Goal: Navigation & Orientation: Find specific page/section

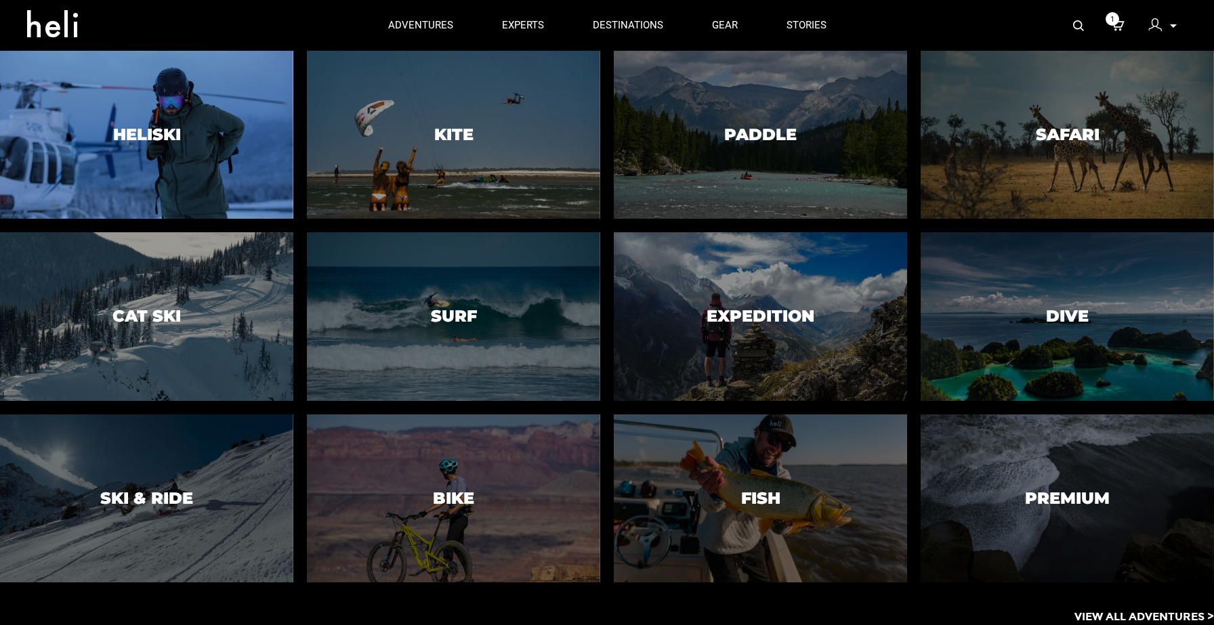
click at [256, 135] on div at bounding box center [147, 134] width 300 height 171
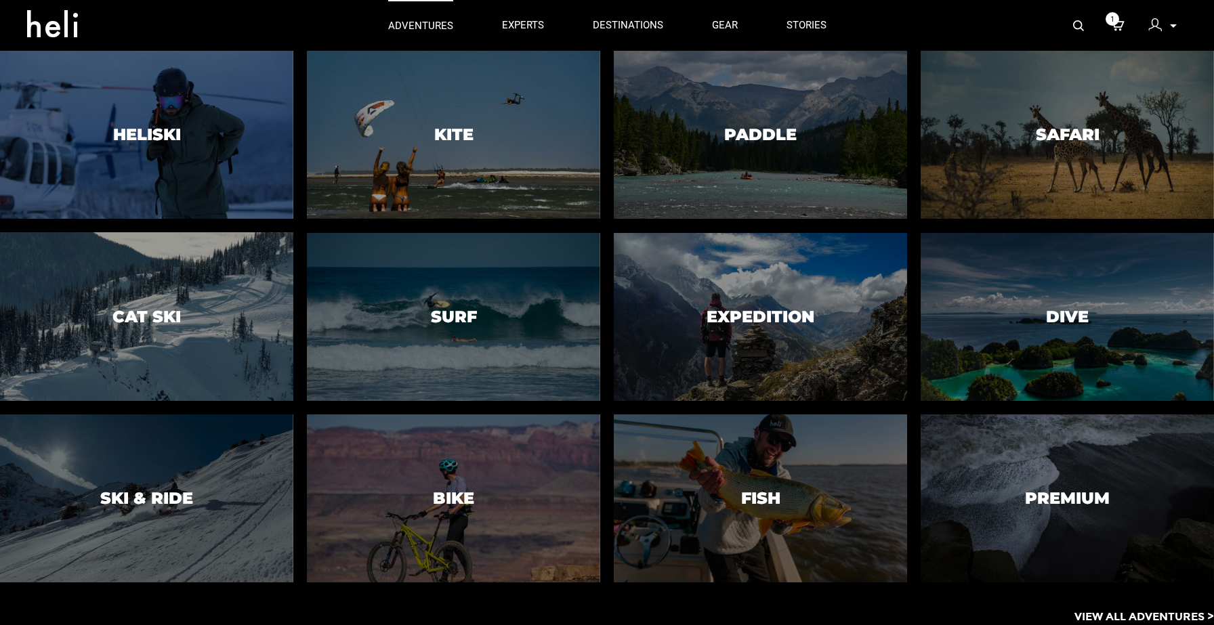
click at [417, 24] on p "adventures" at bounding box center [420, 26] width 65 height 14
click at [53, 25] on icon at bounding box center [57, 20] width 61 height 22
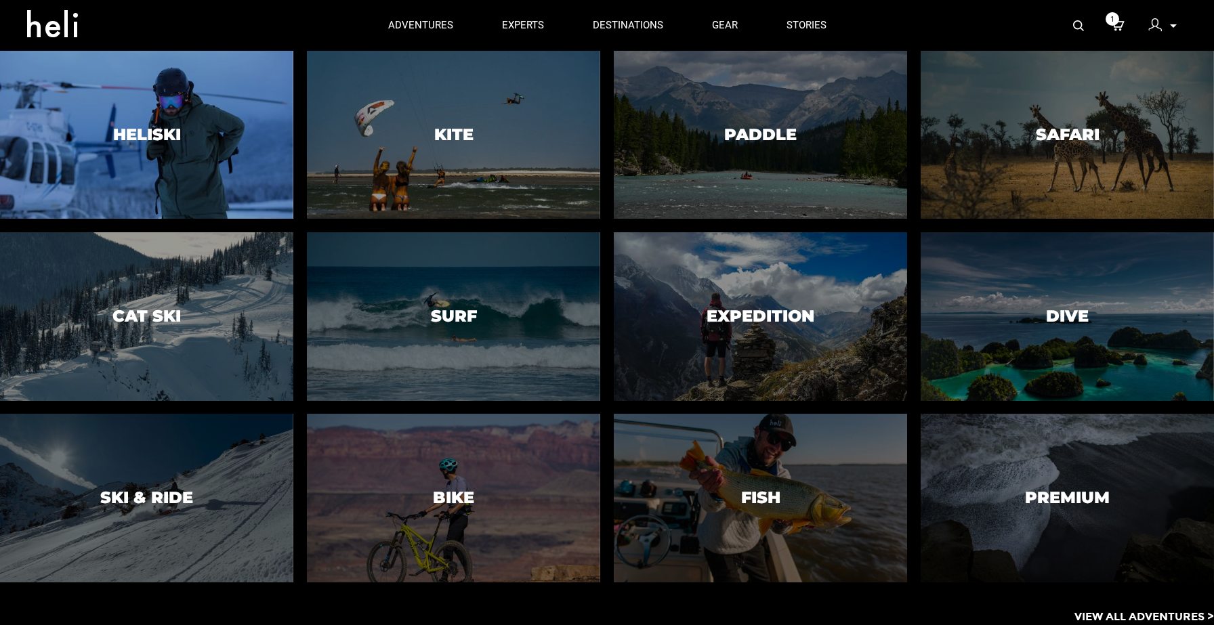
click at [224, 165] on div at bounding box center [147, 134] width 300 height 171
